Goal: Browse casually

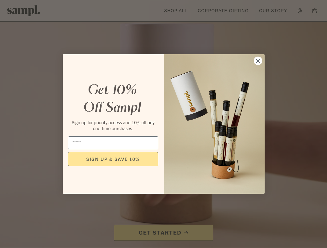
click at [258, 61] on icon "Close dialog" at bounding box center [258, 61] width 4 height 4
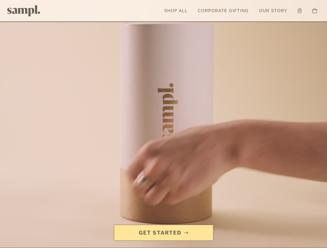
click at [113, 167] on button "SIGN UP & SAVE 10%" at bounding box center [113, 174] width 90 height 14
